Goal: Check status: Check status

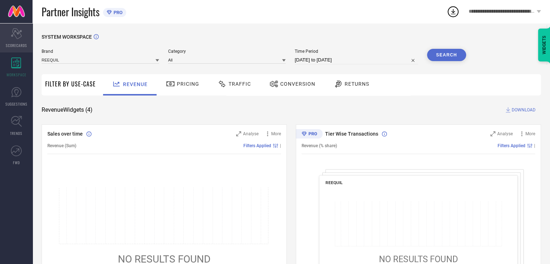
click at [18, 40] on div "Scorecard SCORECARDS" at bounding box center [16, 38] width 33 height 29
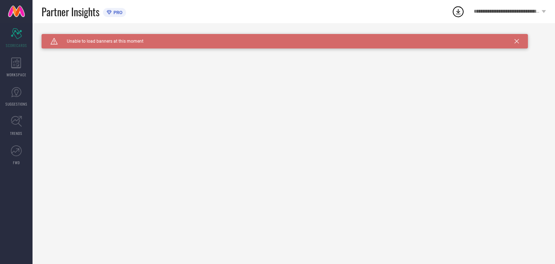
click at [517, 38] on div "Caution Created with Sketch. Unable to load banners at this moment" at bounding box center [285, 41] width 487 height 14
click at [516, 44] on div "Caution Created with Sketch. Unable to load banners at this moment" at bounding box center [285, 41] width 487 height 14
click at [517, 38] on div "Caution Created with Sketch. Unable to load banners at this moment" at bounding box center [285, 41] width 487 height 14
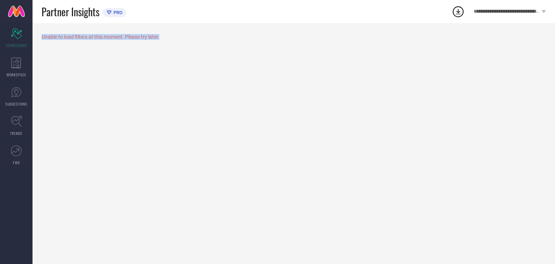
drag, startPoint x: 42, startPoint y: 37, endPoint x: 179, endPoint y: 39, distance: 136.7
click at [179, 39] on div "Unable to load filters at this moment. Please try later." at bounding box center [294, 37] width 505 height 6
copy div "Unable to load filters at this moment. Please try later."
